Goal: Find specific fact: Find specific fact

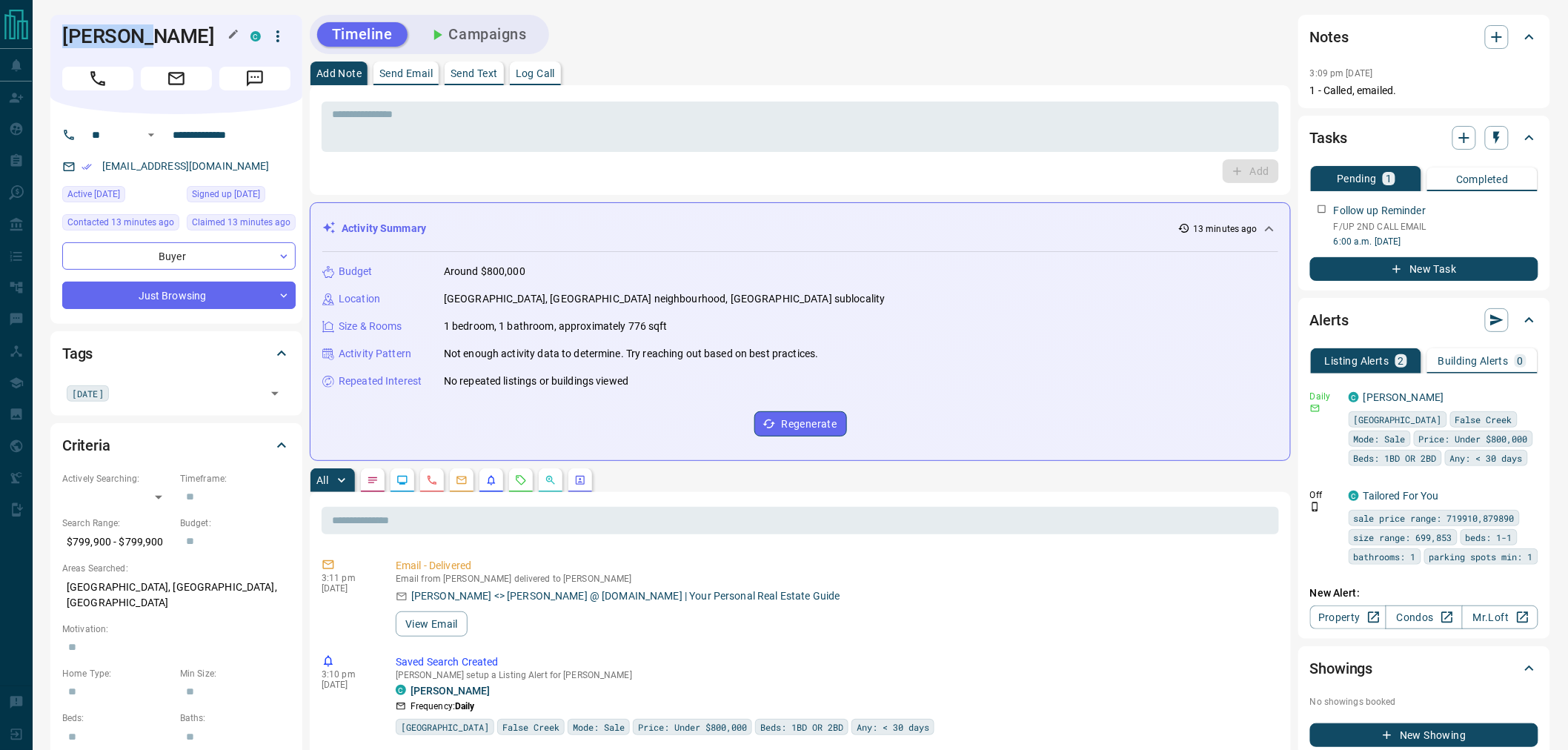
drag, startPoint x: 141, startPoint y: 38, endPoint x: 63, endPoint y: 37, distance: 78.0
click at [63, 37] on h1 "[PERSON_NAME]" at bounding box center [144, 36] width 166 height 24
copy h1 "[PERSON_NAME]"
drag, startPoint x: 250, startPoint y: 135, endPoint x: 159, endPoint y: 135, distance: 91.0
click at [159, 135] on div "**********" at bounding box center [171, 134] width 178 height 24
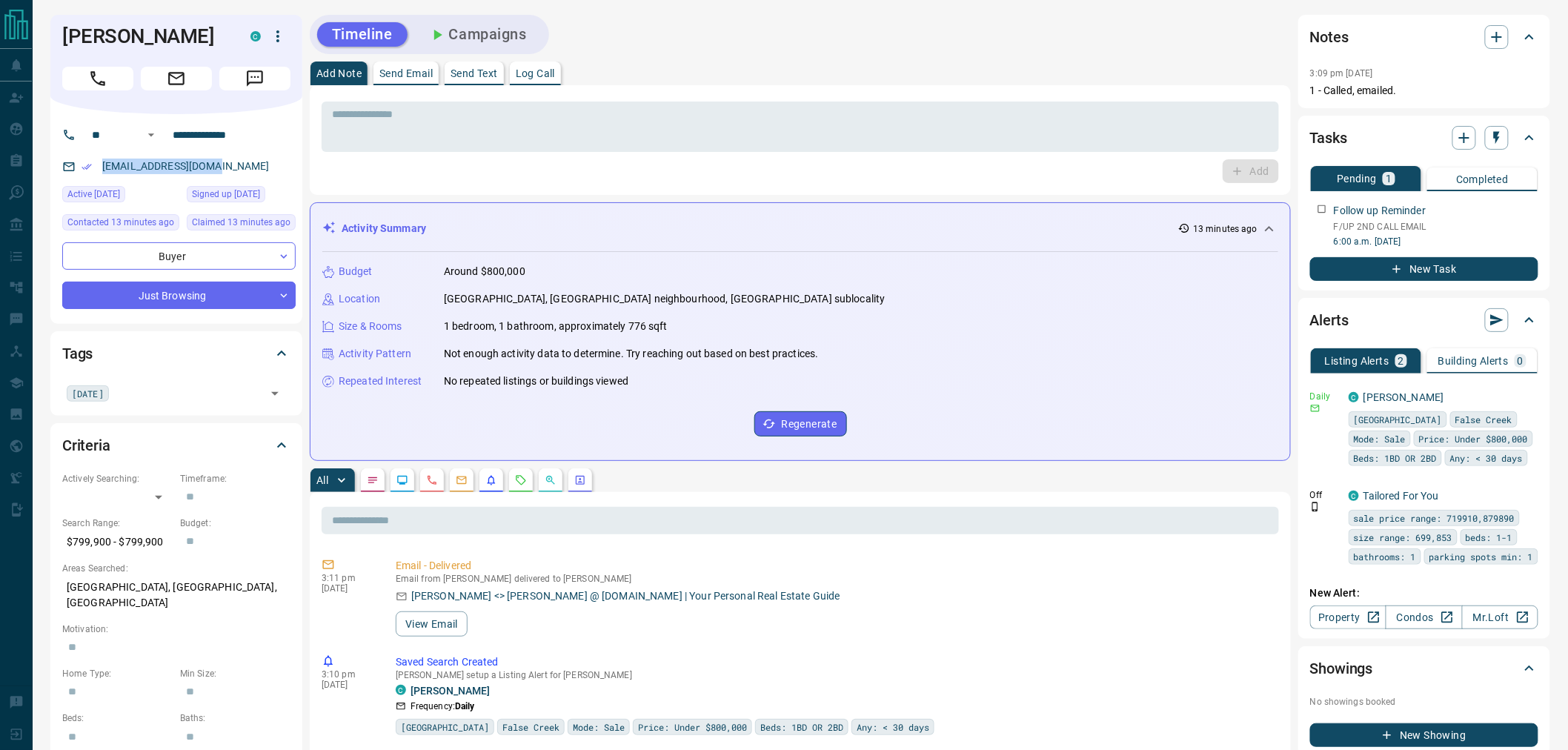
drag, startPoint x: 156, startPoint y: 166, endPoint x: 99, endPoint y: 166, distance: 57.0
click at [99, 166] on div "[EMAIL_ADDRESS][DOMAIN_NAME]" at bounding box center [178, 166] width 233 height 25
copy link "[EMAIL_ADDRESS][DOMAIN_NAME]"
drag, startPoint x: 168, startPoint y: 544, endPoint x: 65, endPoint y: 544, distance: 103.0
click at [65, 544] on p "$799,900 - $799,900" at bounding box center [117, 541] width 111 height 25
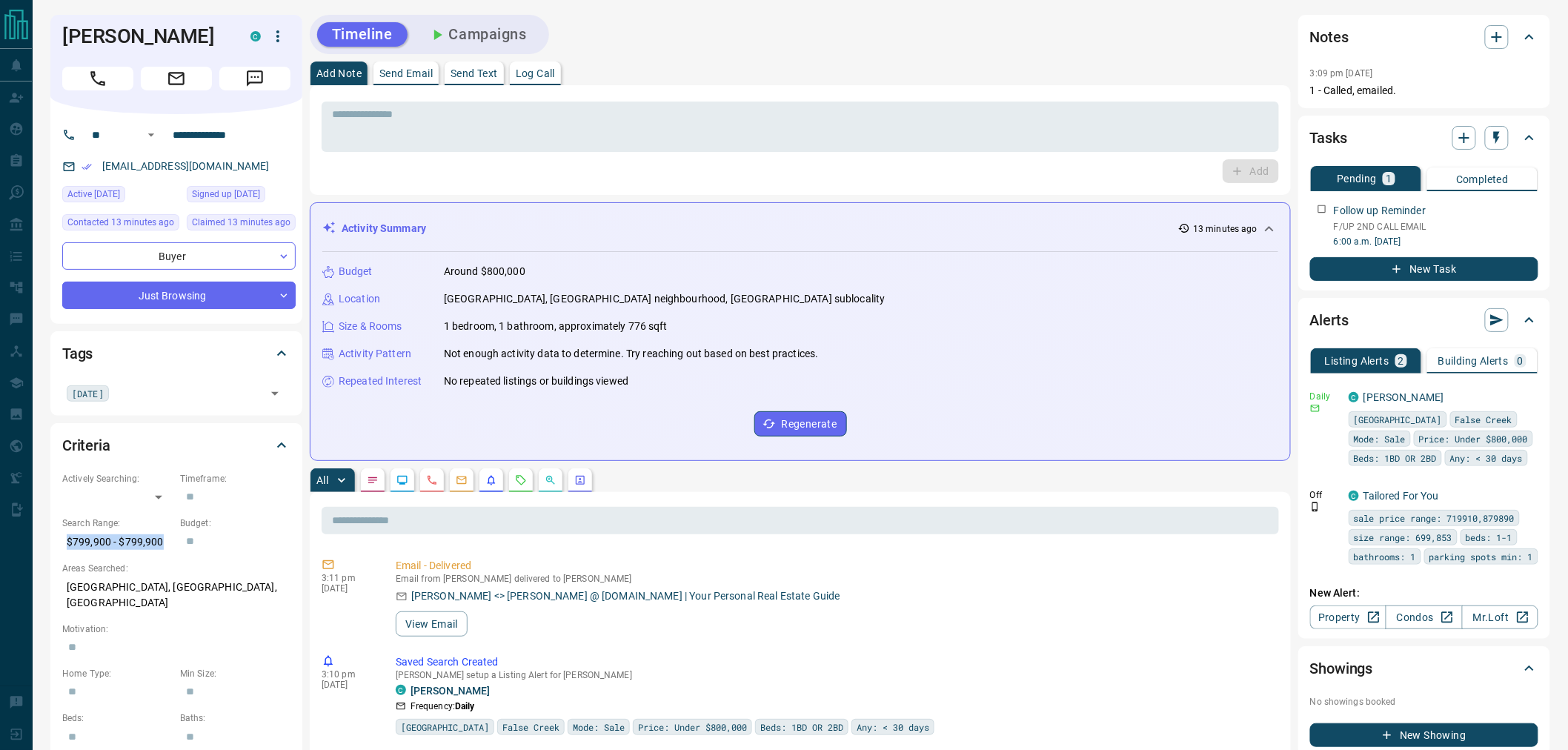
copy p "$799,900 - $799,900"
drag, startPoint x: 231, startPoint y: 586, endPoint x: 63, endPoint y: 588, distance: 168.0
click at [63, 588] on p "[GEOGRAPHIC_DATA], [GEOGRAPHIC_DATA], [GEOGRAPHIC_DATA]" at bounding box center [176, 594] width 228 height 40
copy p "[GEOGRAPHIC_DATA], [GEOGRAPHIC_DATA], [GEOGRAPHIC_DATA]"
